Goal: Task Accomplishment & Management: Use online tool/utility

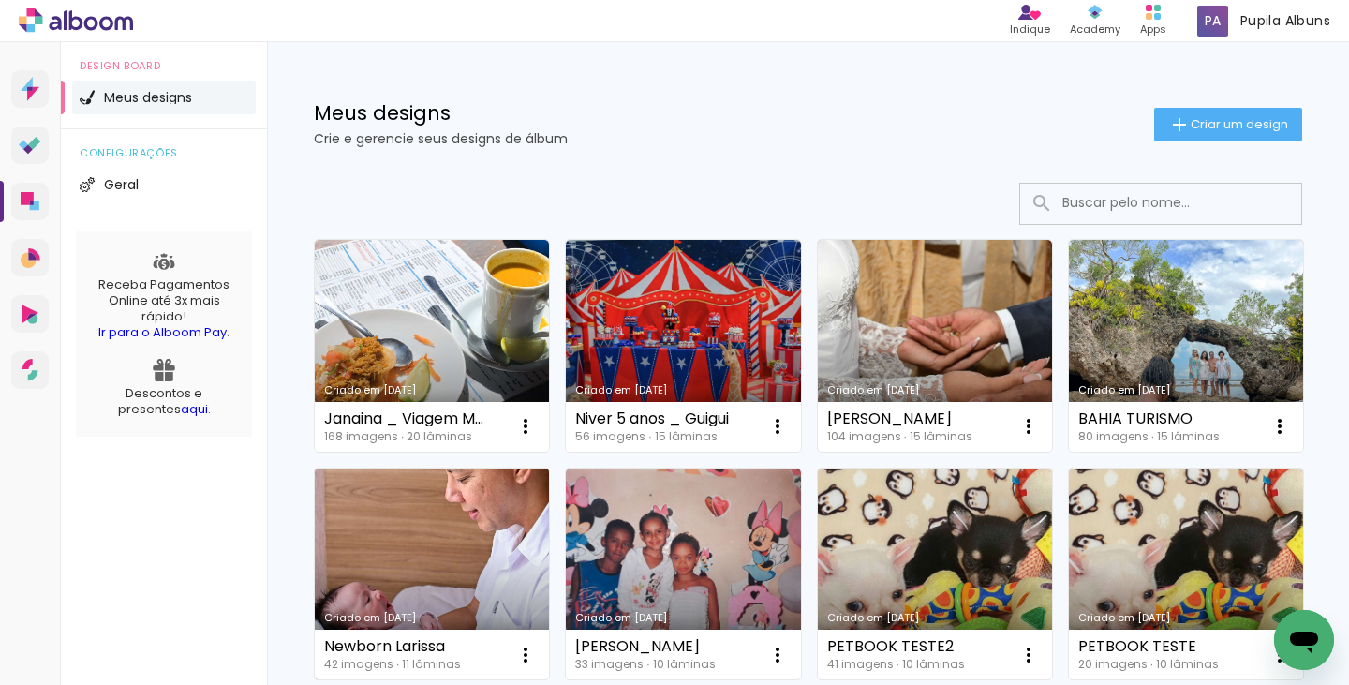
click at [549, 565] on link "Criado em 08/09/25" at bounding box center [432, 575] width 234 height 212
